Goal: Information Seeking & Learning: Compare options

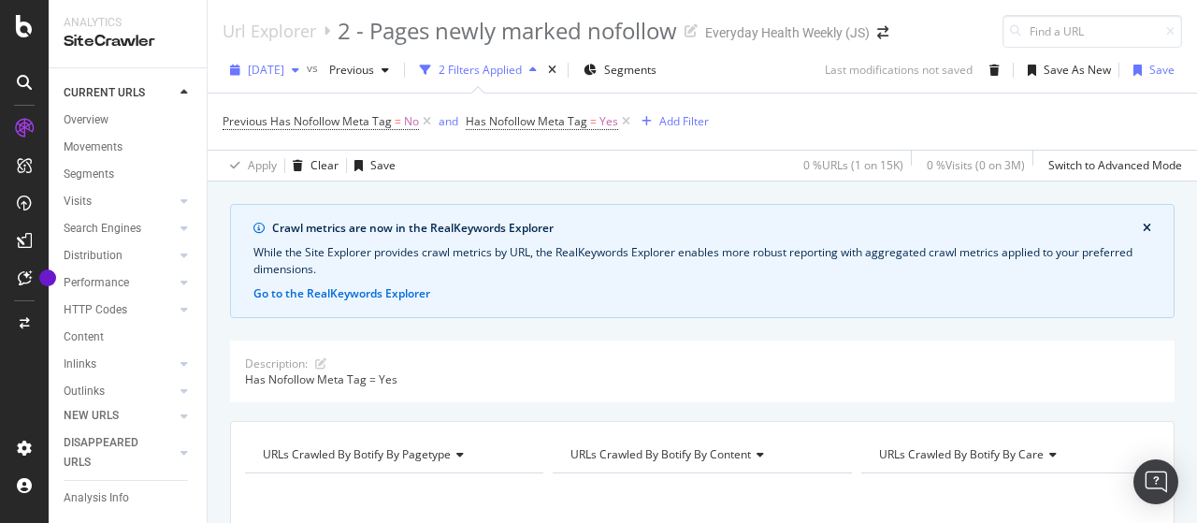
click at [284, 65] on span "[DATE]" at bounding box center [266, 70] width 36 height 16
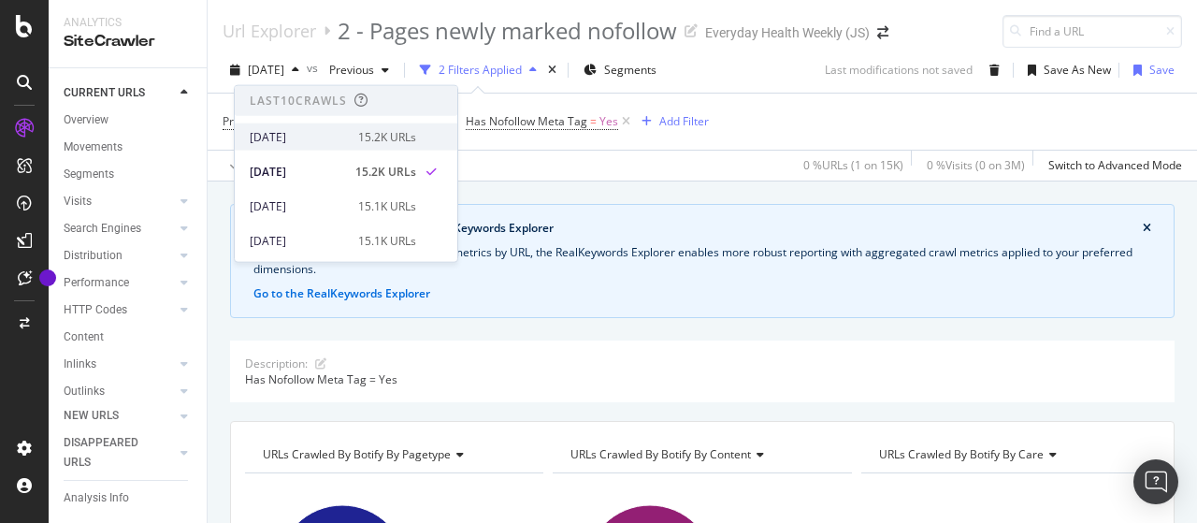
click at [313, 130] on div "[DATE]" at bounding box center [298, 136] width 97 height 17
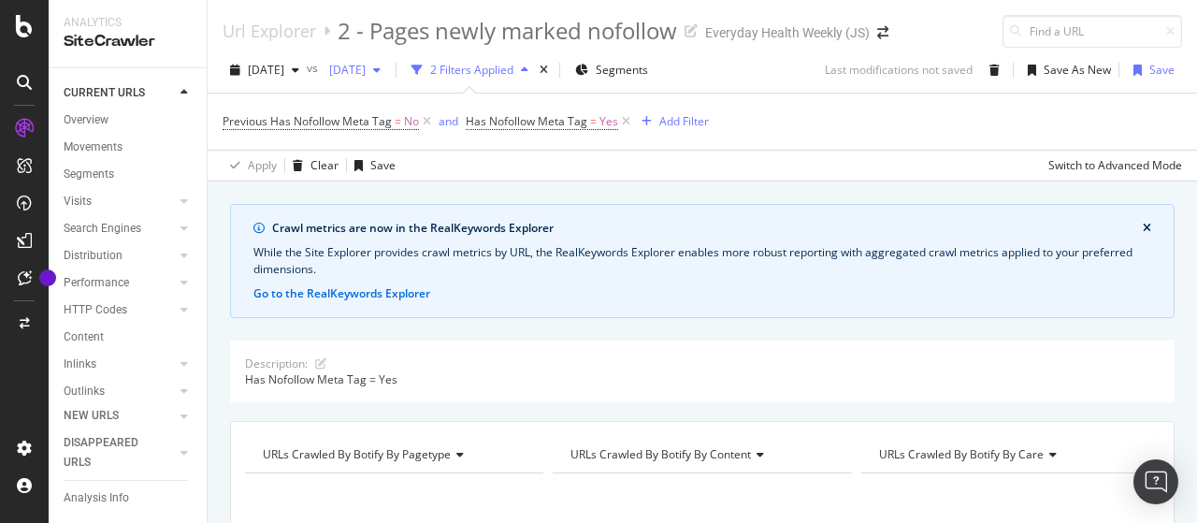
click at [366, 66] on span "[DATE]" at bounding box center [344, 70] width 44 height 16
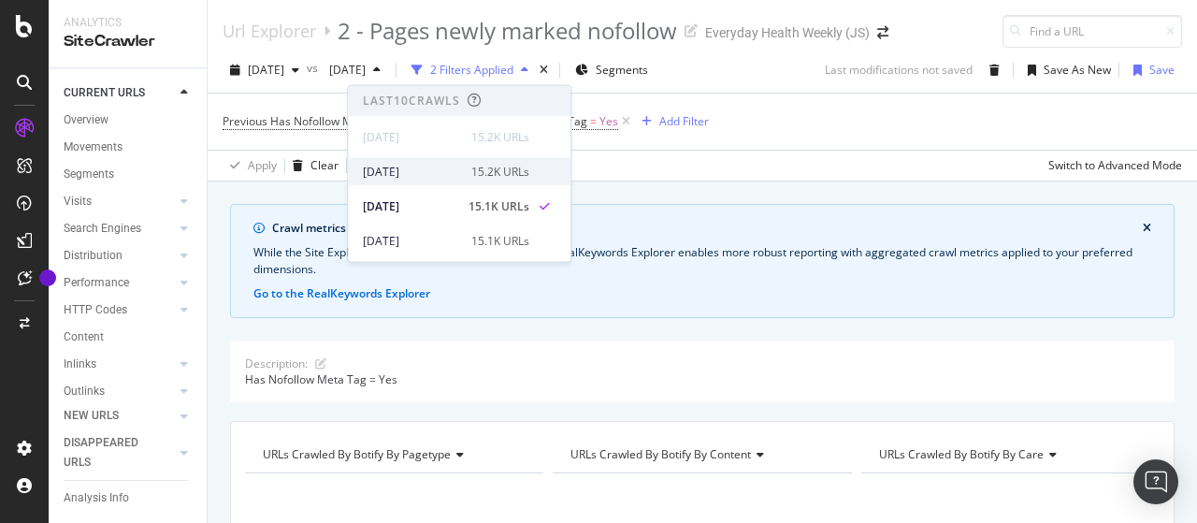
click at [449, 165] on div "[DATE]" at bounding box center [411, 171] width 97 height 17
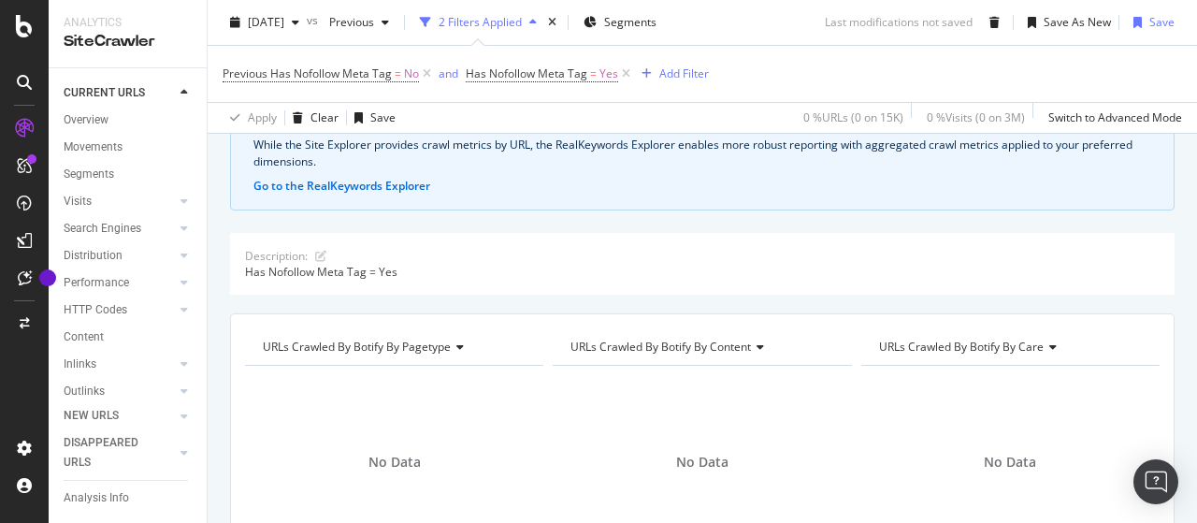
scroll to position [280, 0]
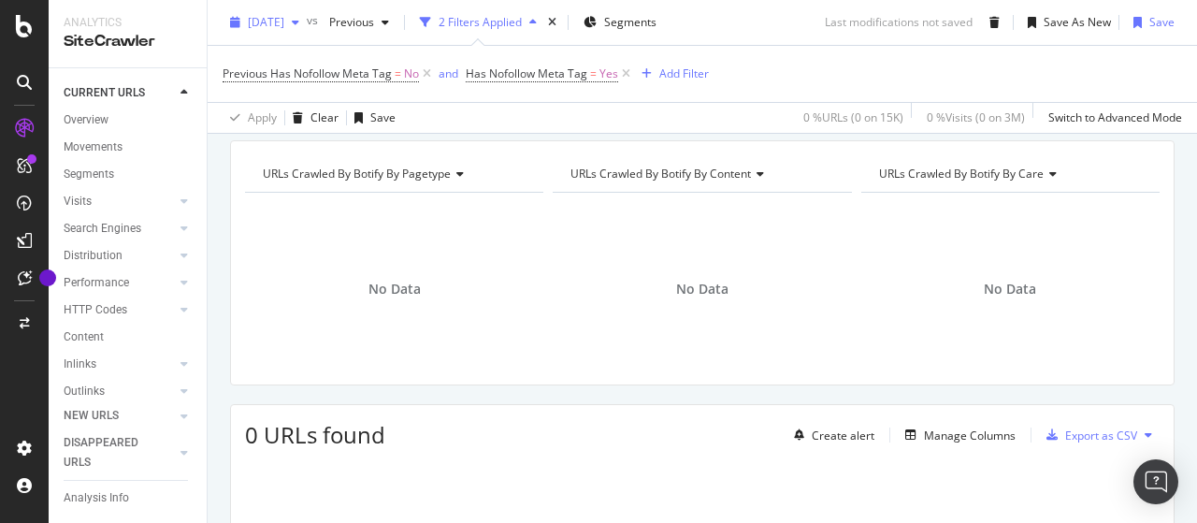
click at [284, 27] on span "[DATE]" at bounding box center [266, 22] width 36 height 16
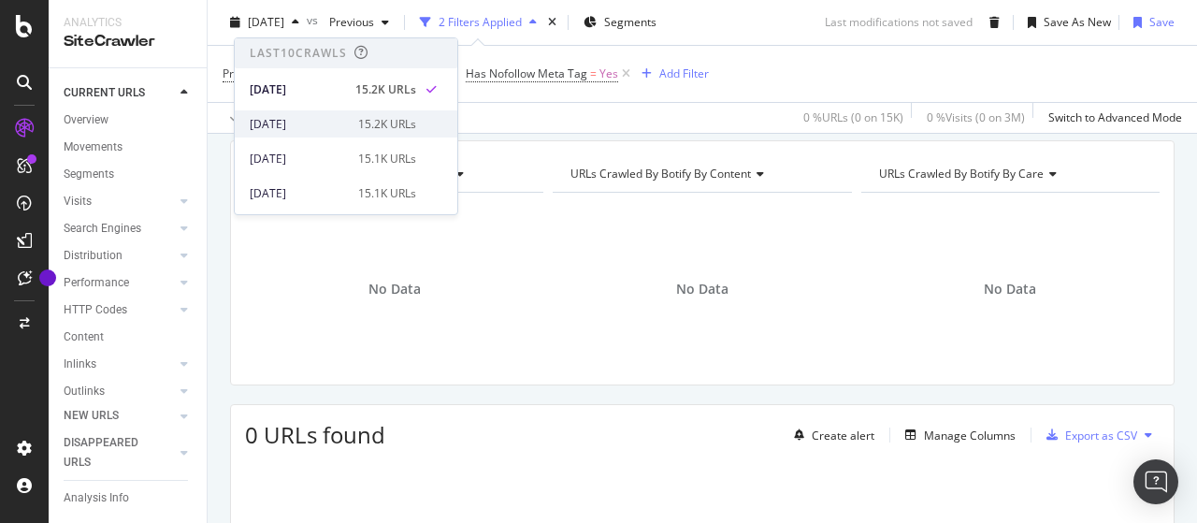
click at [325, 113] on div "[DATE] 15.2K URLs" at bounding box center [346, 123] width 222 height 27
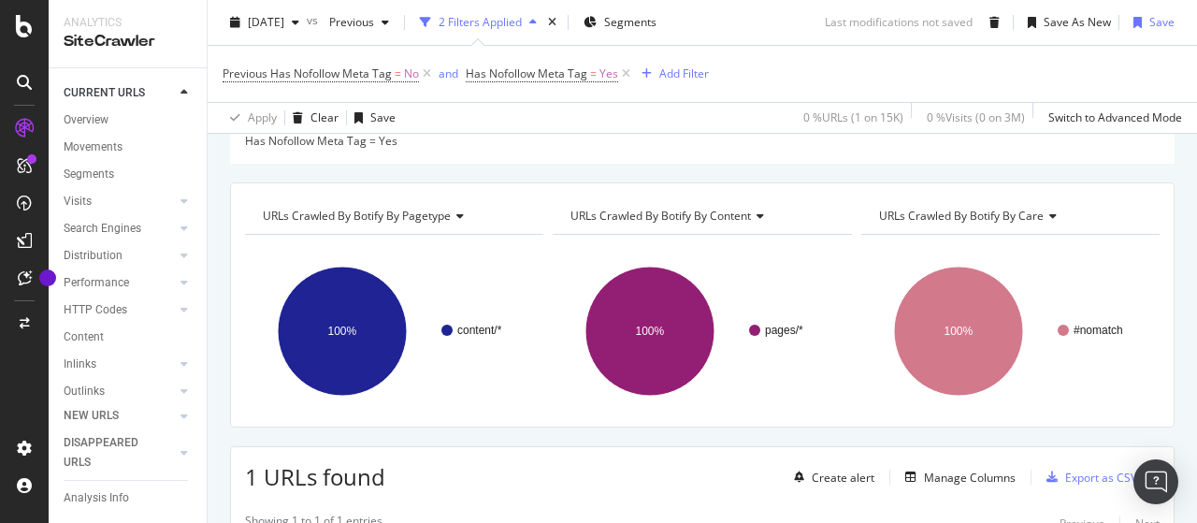
scroll to position [280, 0]
